Goal: Information Seeking & Learning: Learn about a topic

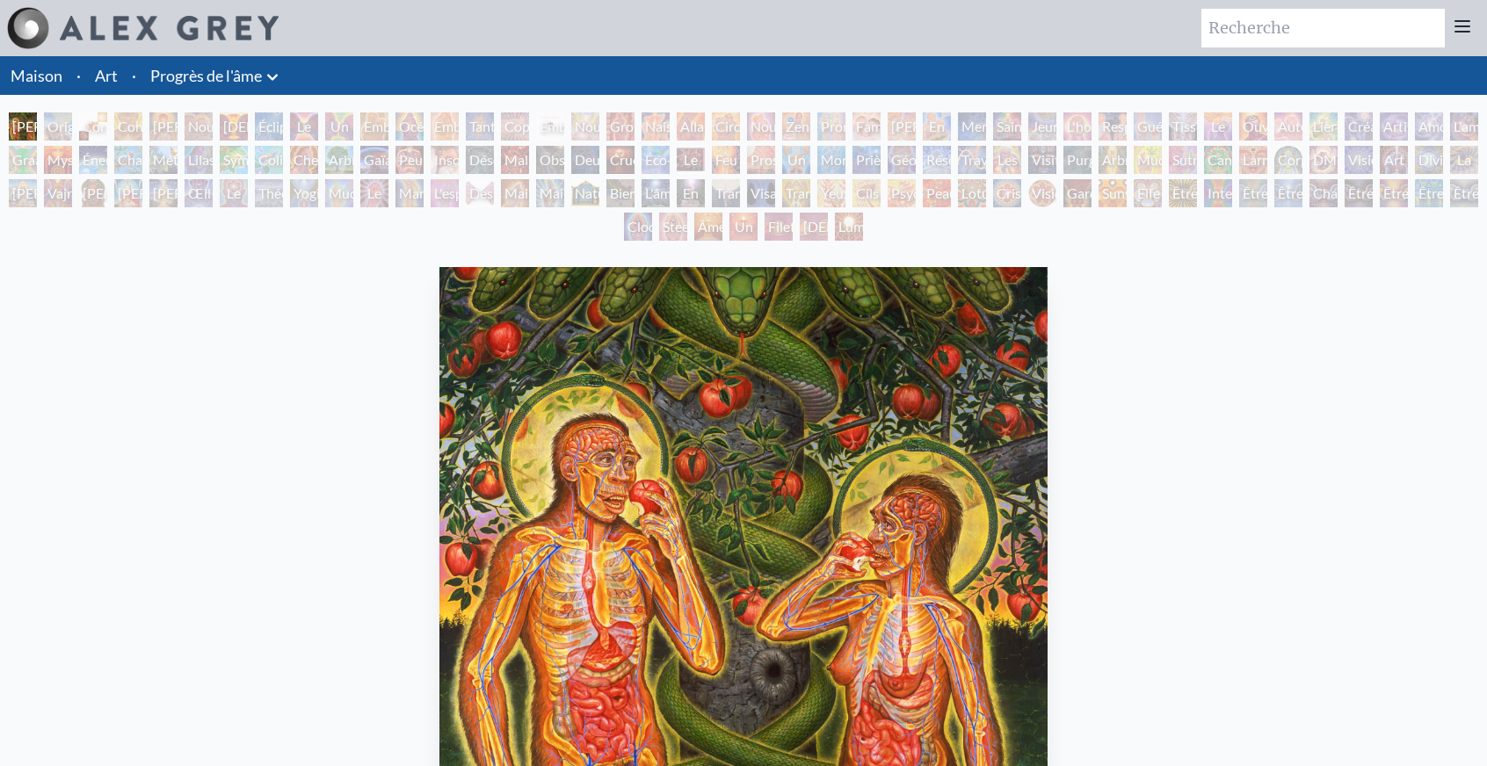
click at [775, 191] on font "Visage original" at bounding box center [773, 204] width 46 height 38
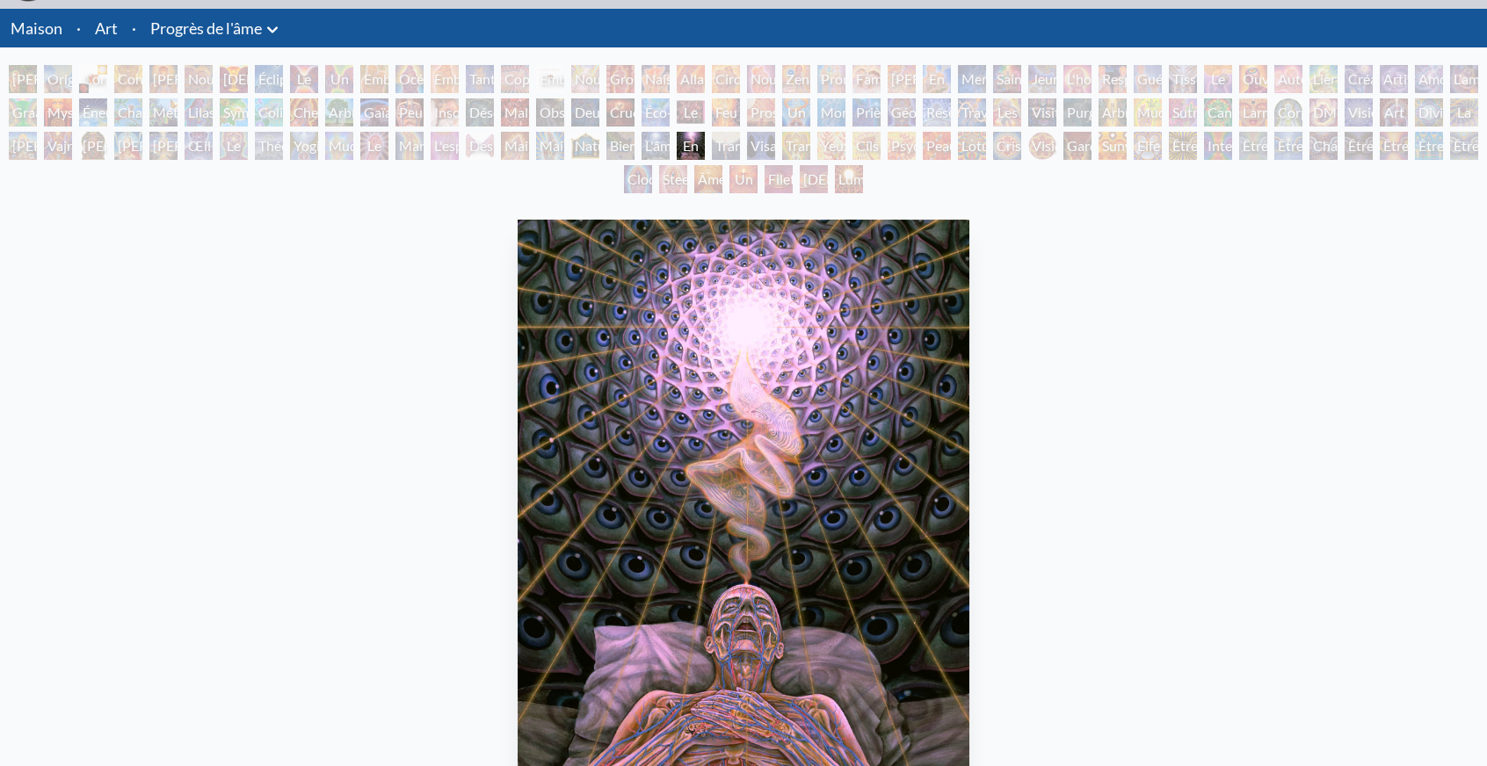
scroll to position [88, 0]
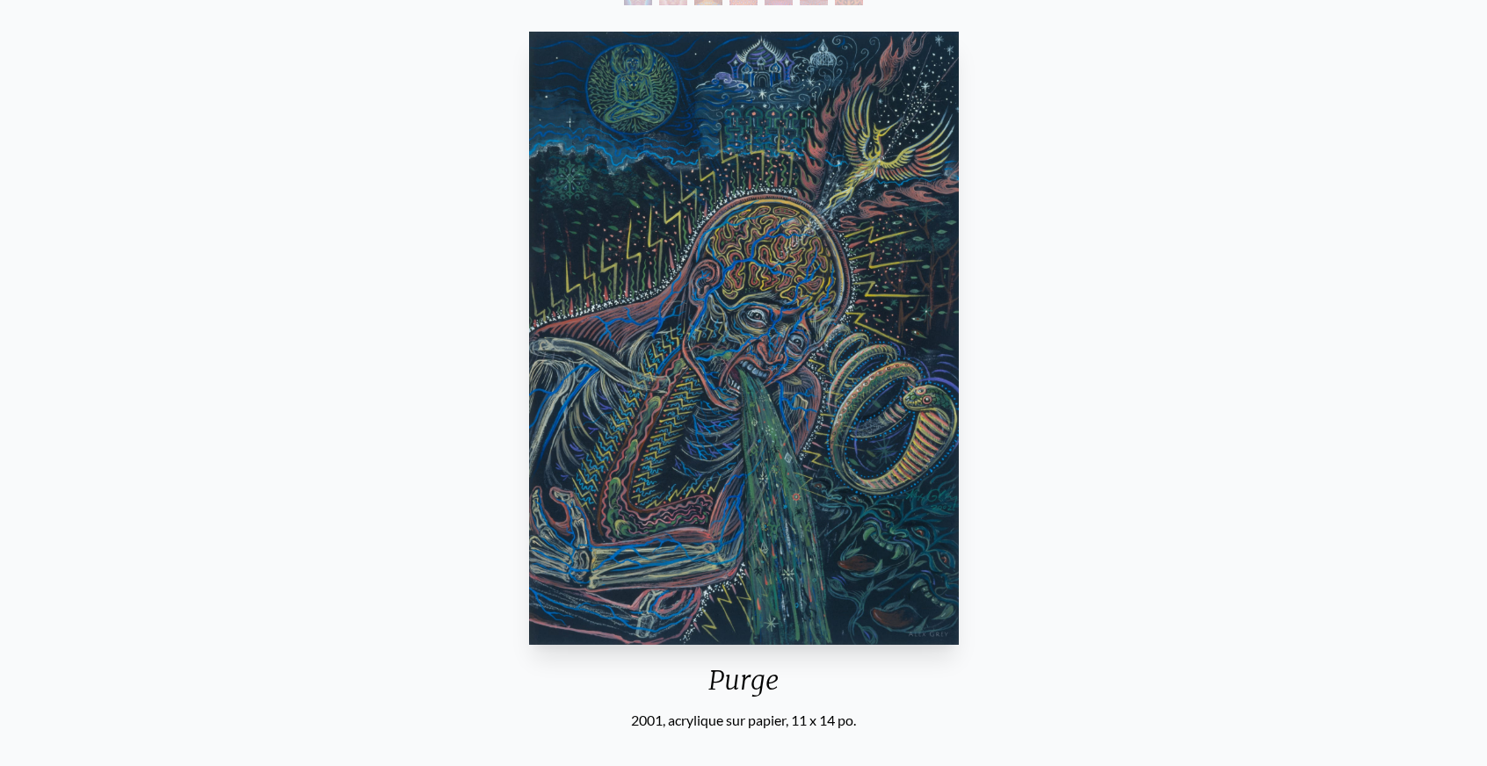
scroll to position [264, 0]
